Goal: Information Seeking & Learning: Learn about a topic

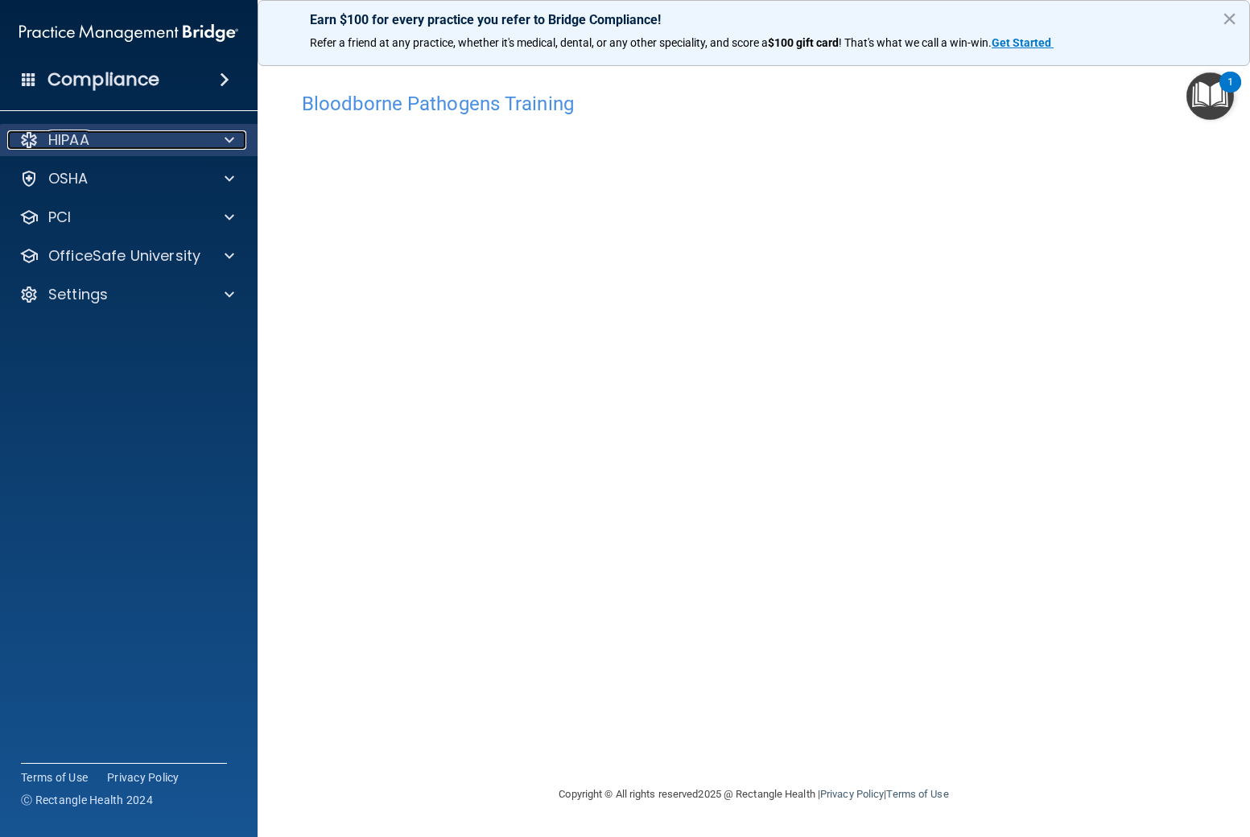
click at [125, 146] on div "HIPAA" at bounding box center [107, 139] width 200 height 19
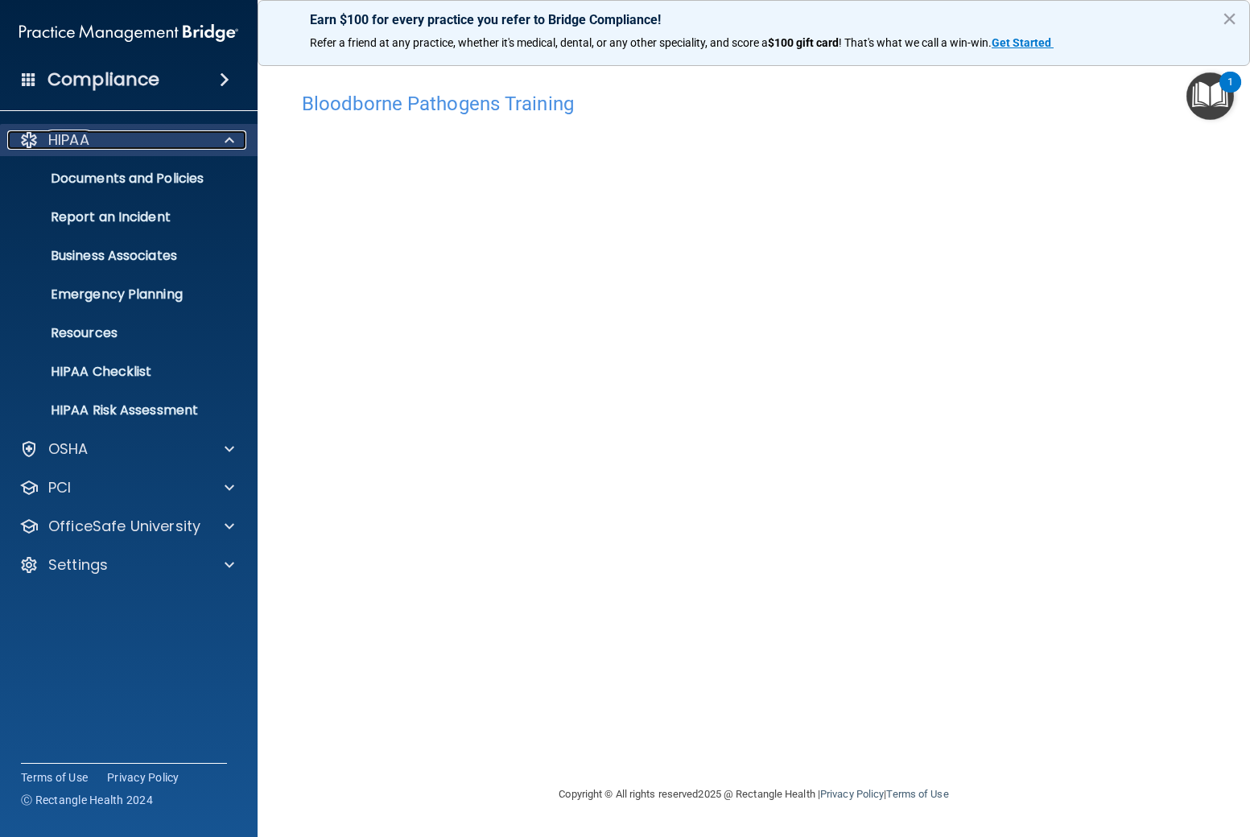
click at [125, 146] on div "HIPAA" at bounding box center [107, 139] width 200 height 19
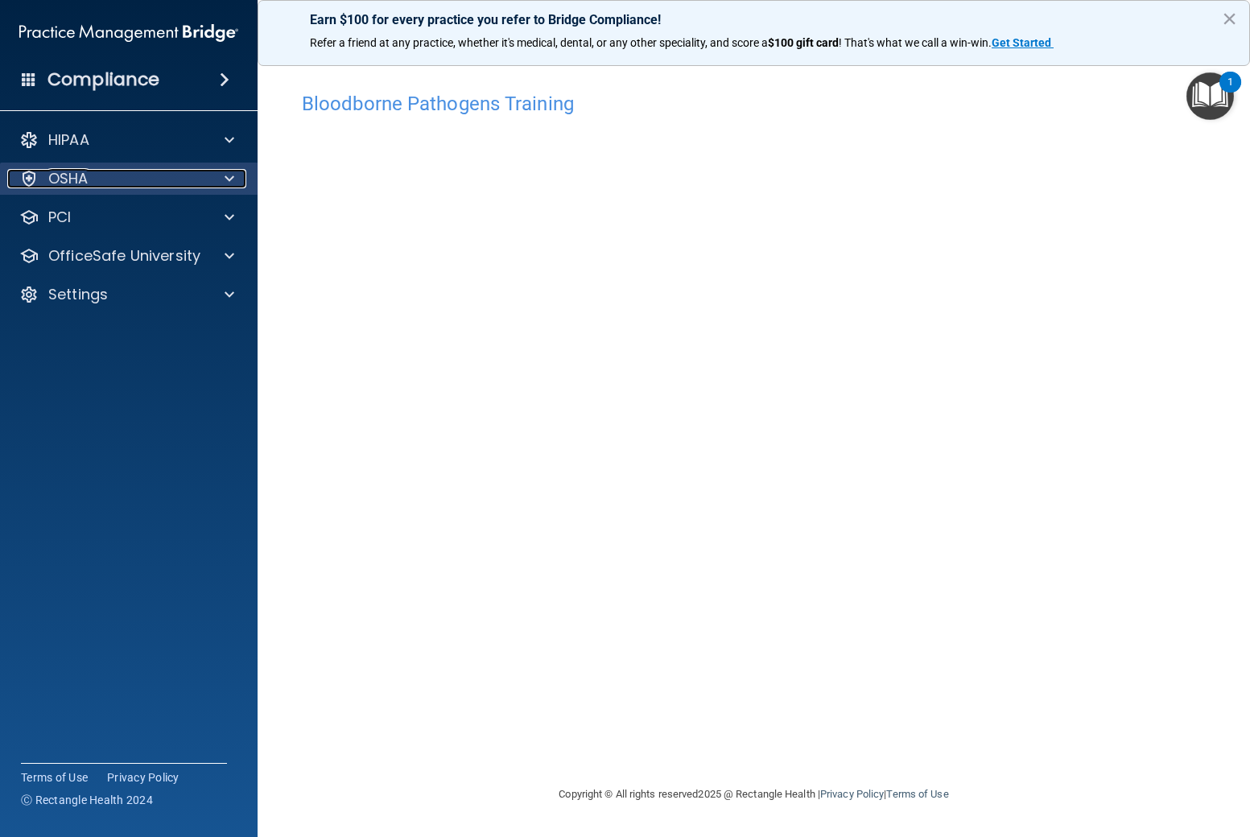
click at [123, 182] on div "OSHA" at bounding box center [107, 178] width 200 height 19
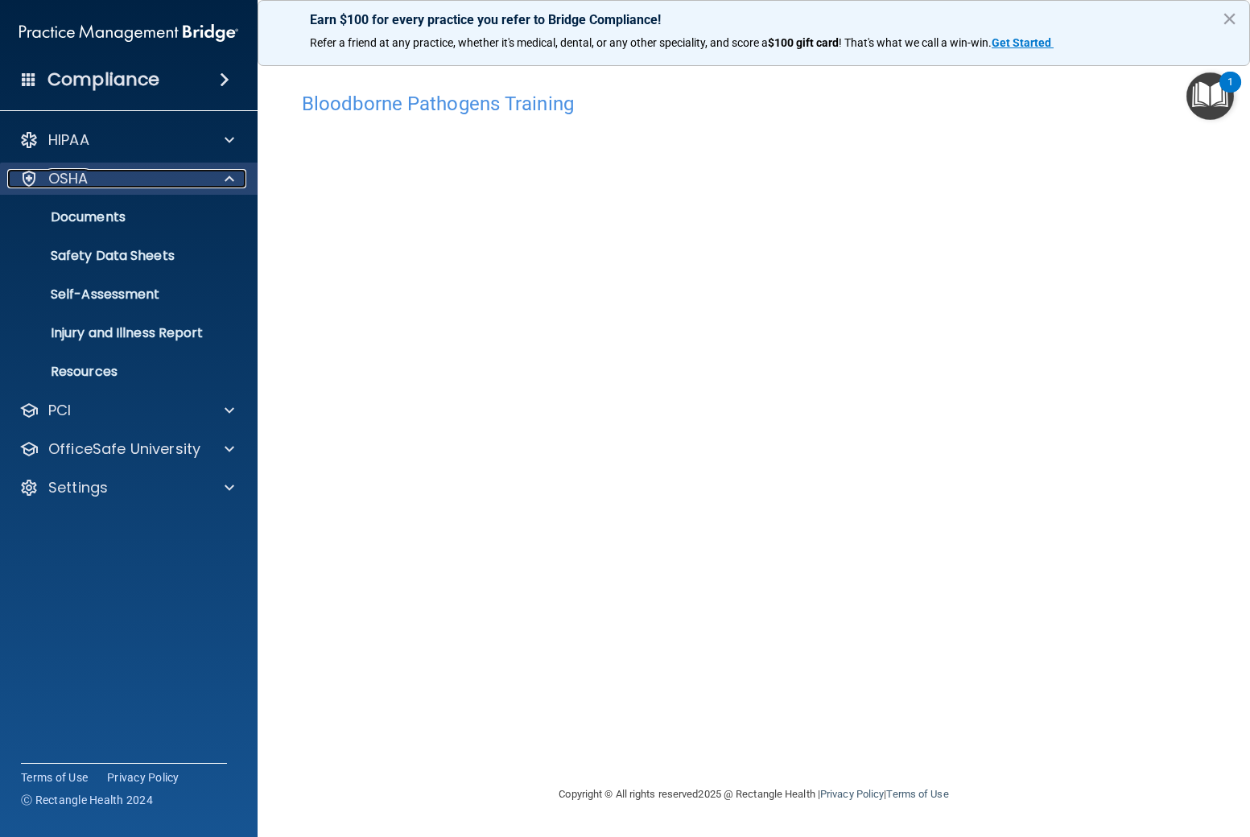
click at [123, 182] on div "OSHA" at bounding box center [107, 178] width 200 height 19
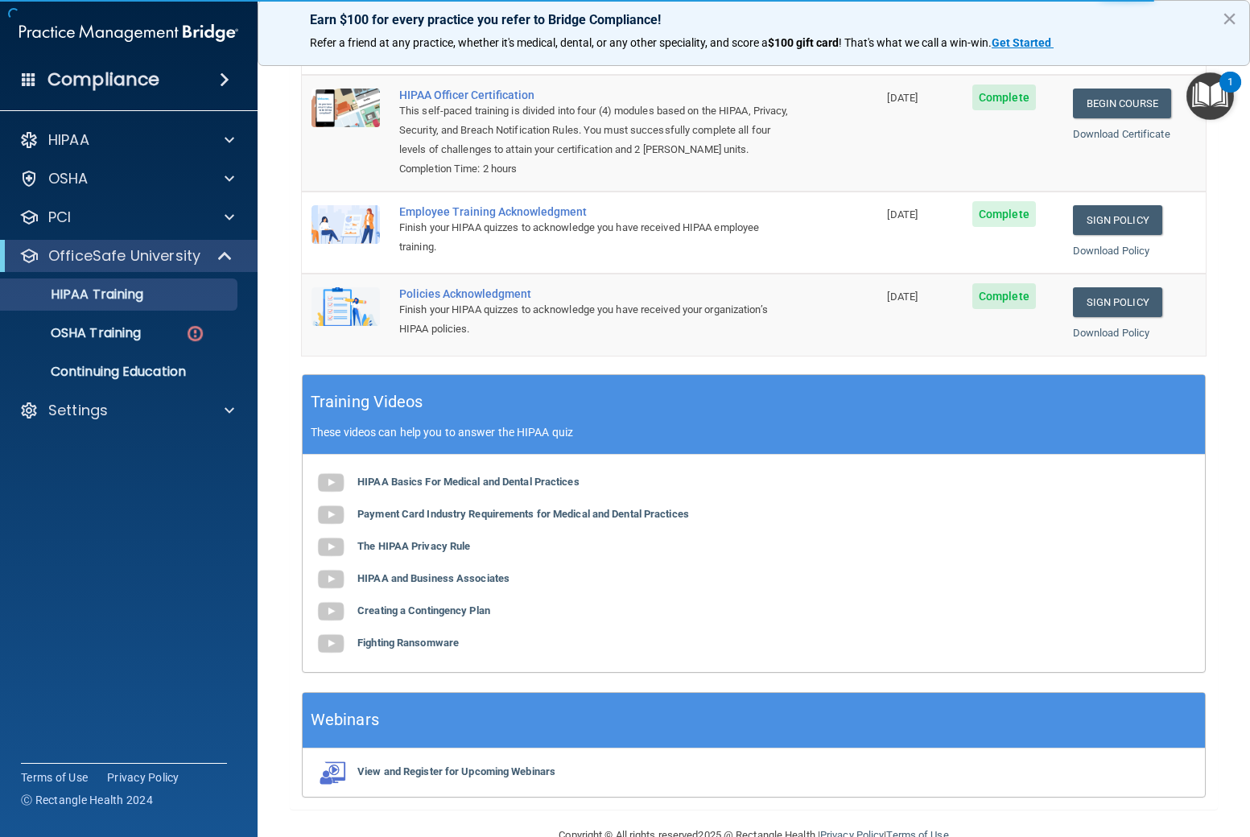
scroll to position [245, 0]
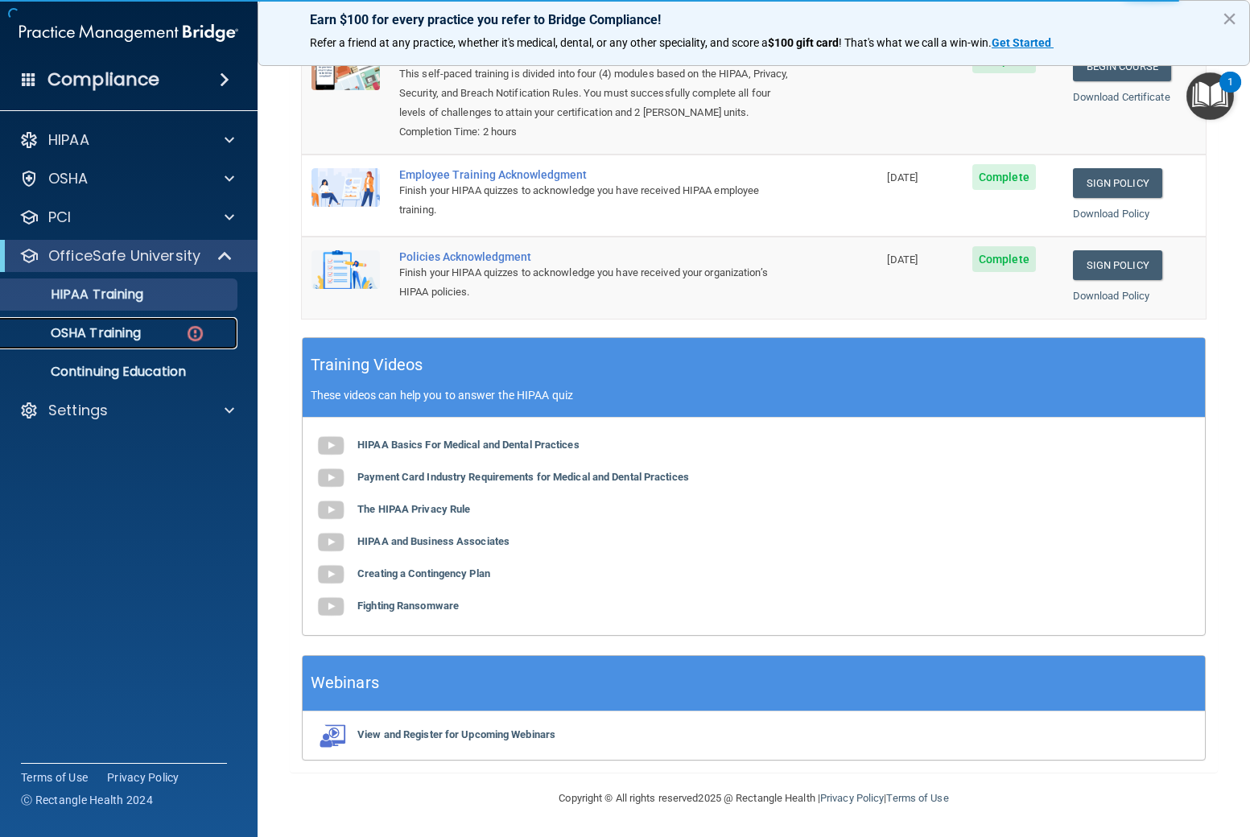
click at [133, 325] on p "OSHA Training" at bounding box center [75, 333] width 130 height 16
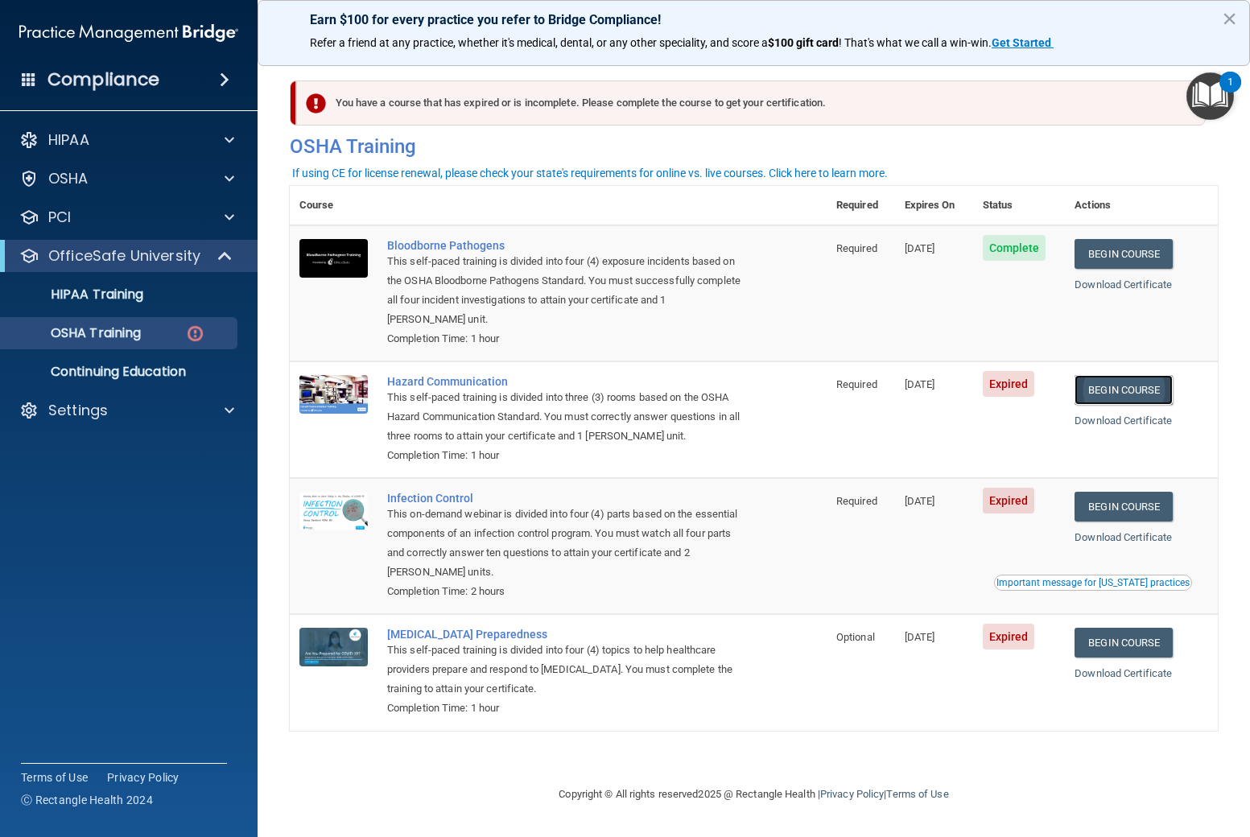
click at [1129, 375] on link "Begin Course" at bounding box center [1123, 390] width 98 height 30
